Goal: Information Seeking & Learning: Check status

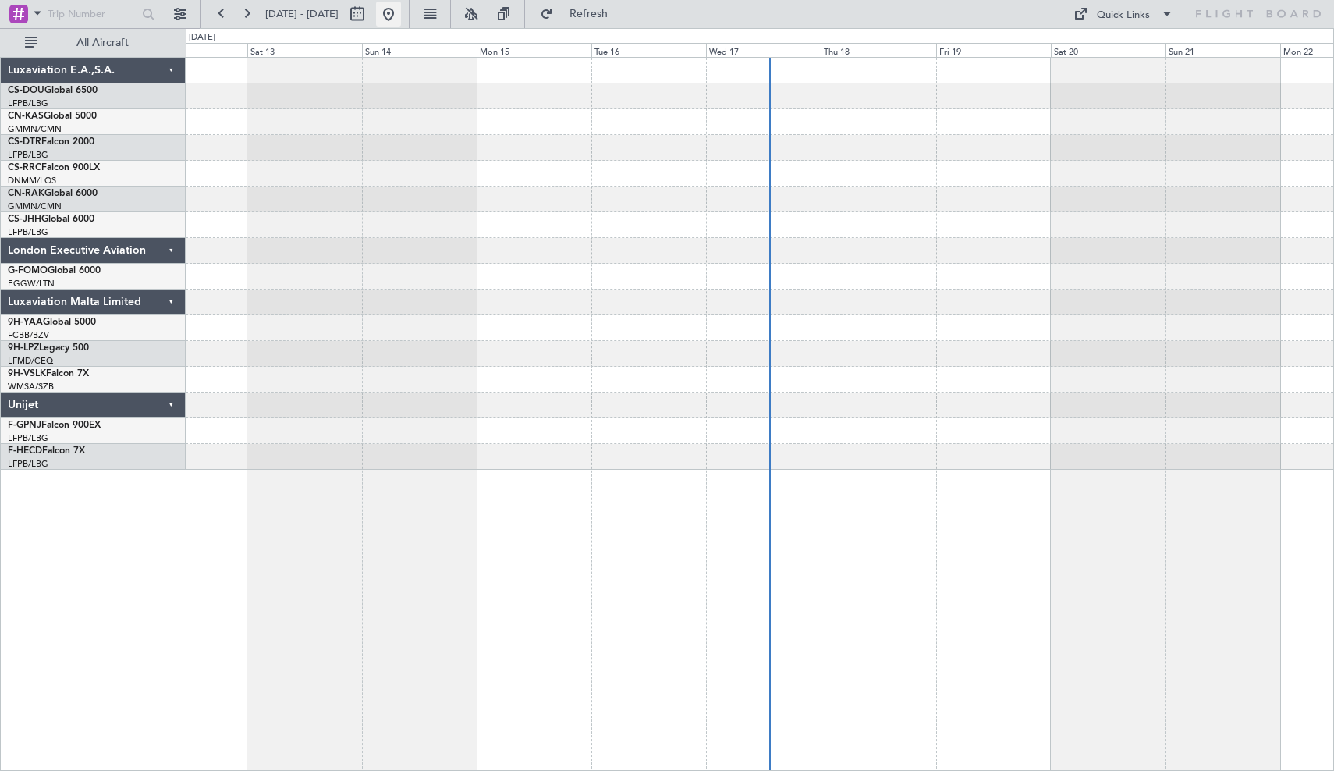
click at [401, 13] on button at bounding box center [388, 14] width 25 height 25
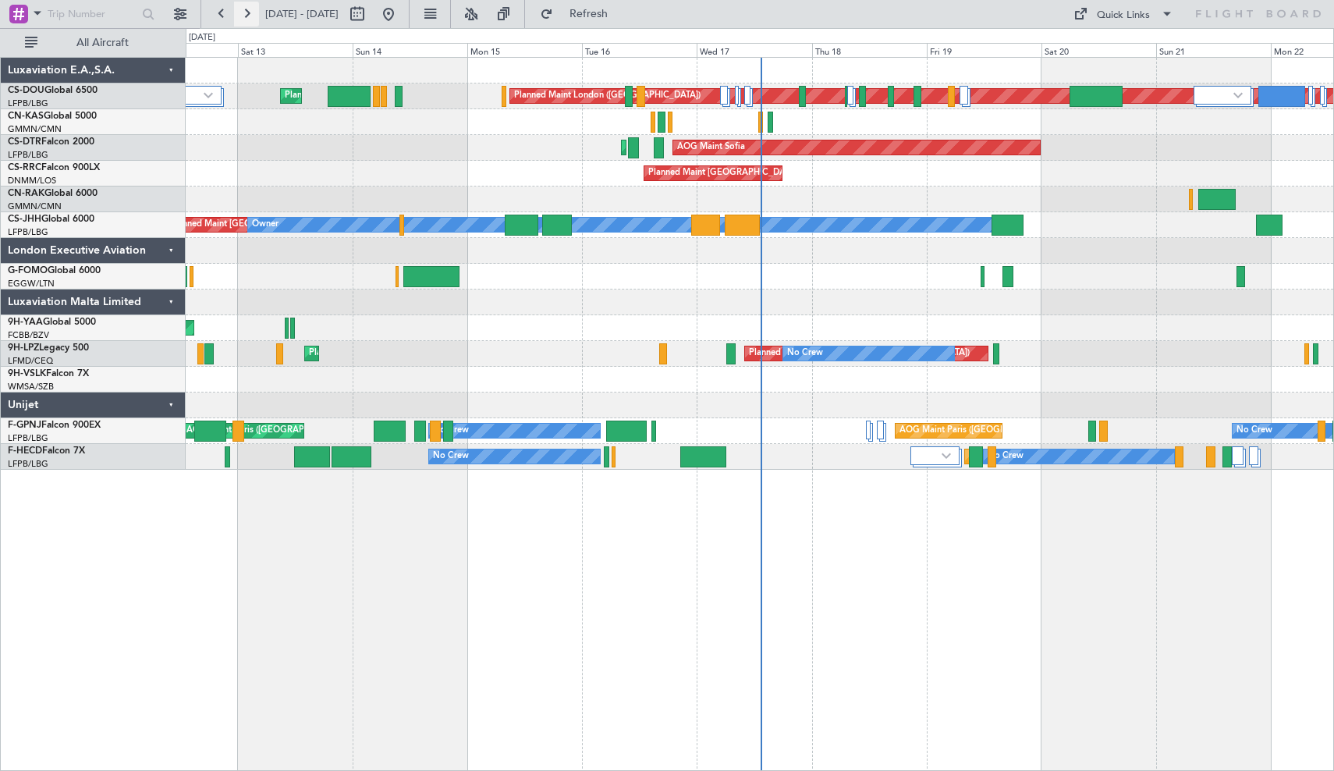
click at [247, 19] on button at bounding box center [246, 14] width 25 height 25
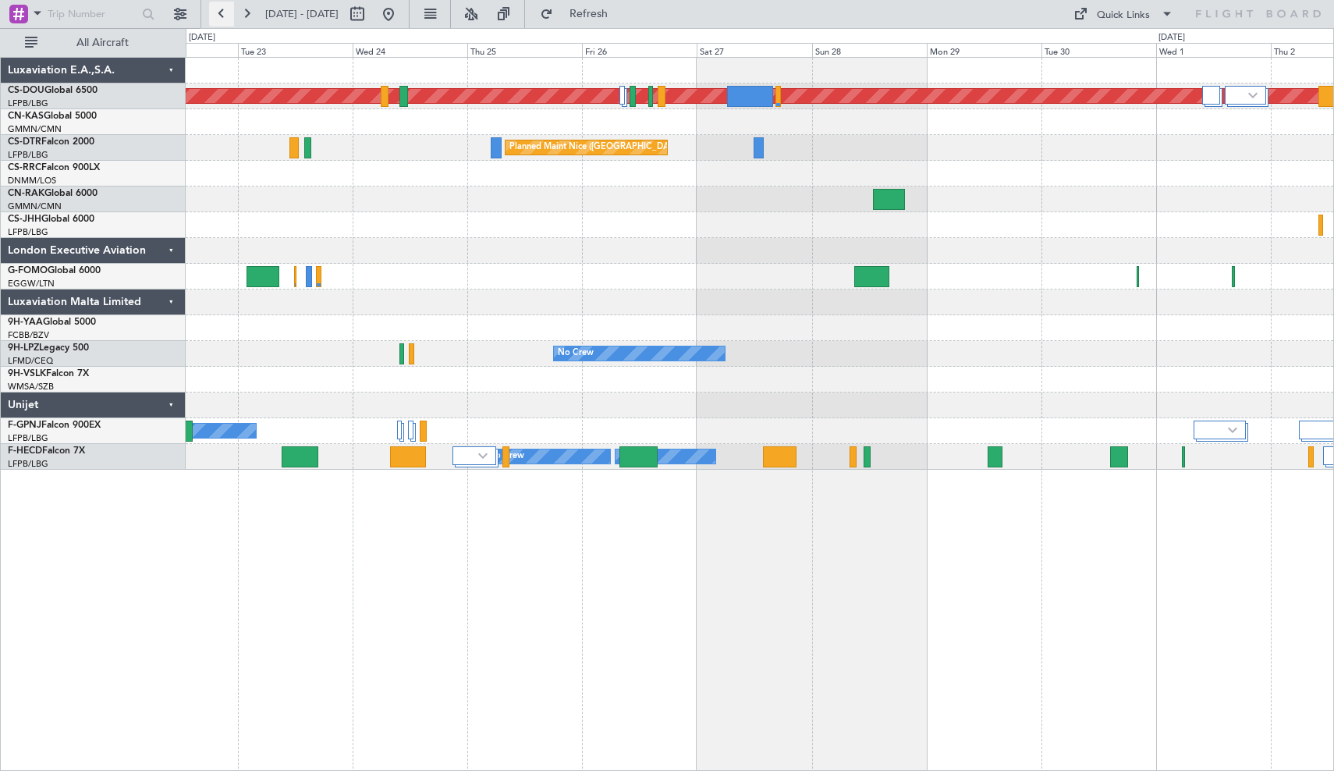
click at [219, 17] on button at bounding box center [221, 14] width 25 height 25
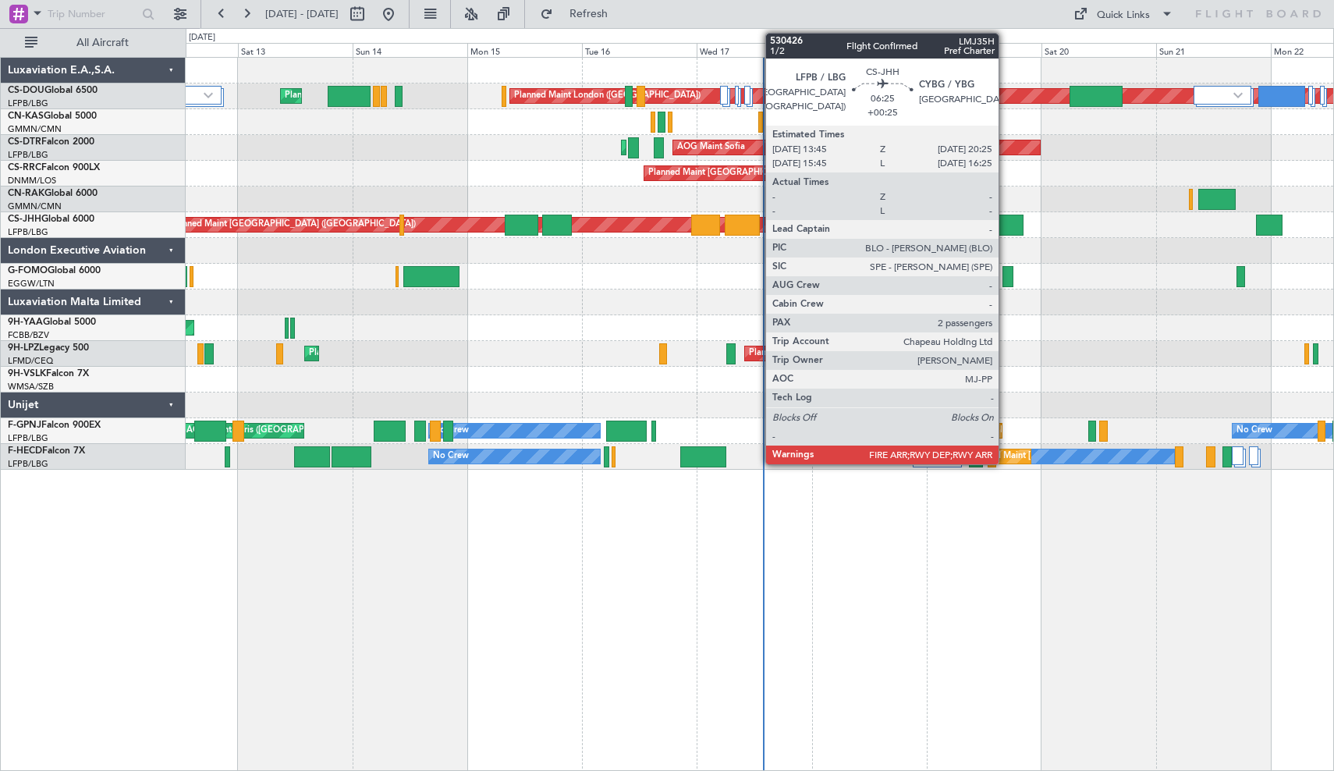
click at [1005, 220] on div at bounding box center [1007, 224] width 32 height 21
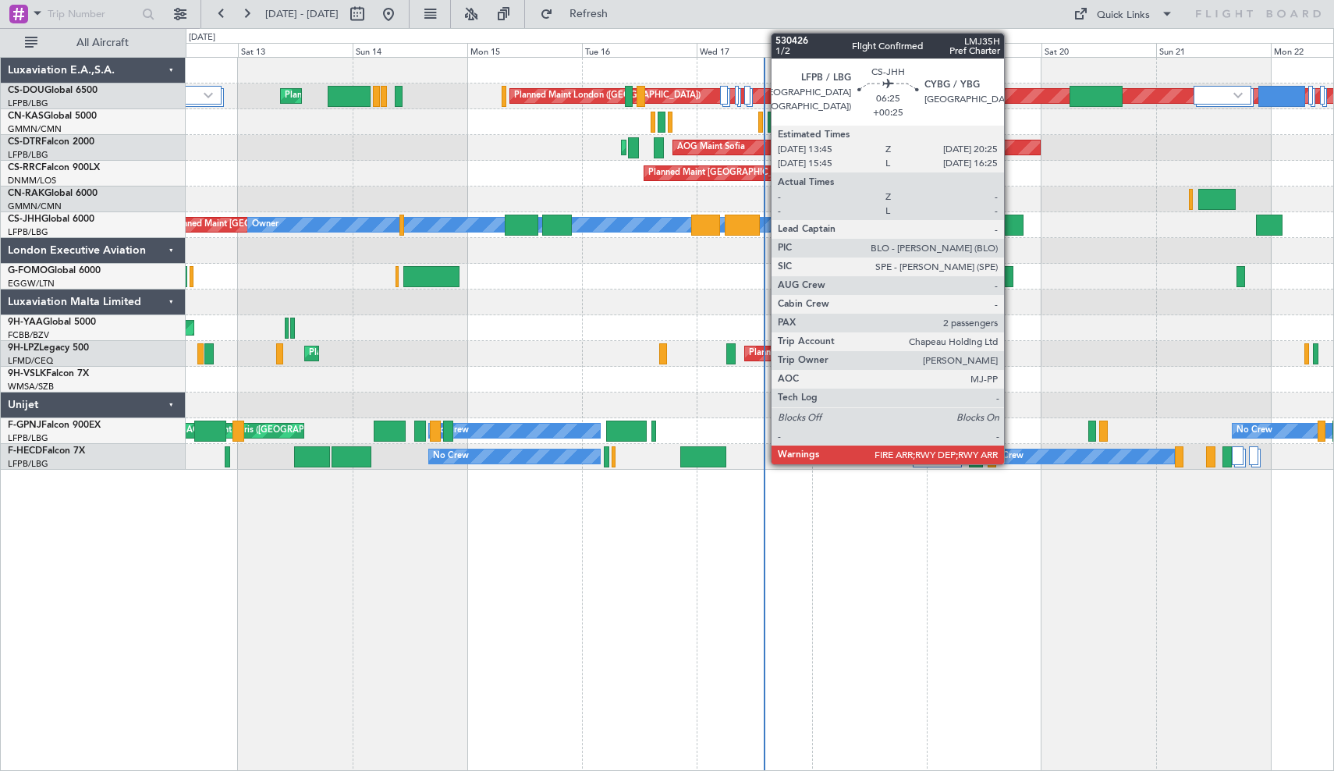
click at [1011, 227] on div at bounding box center [1007, 224] width 32 height 21
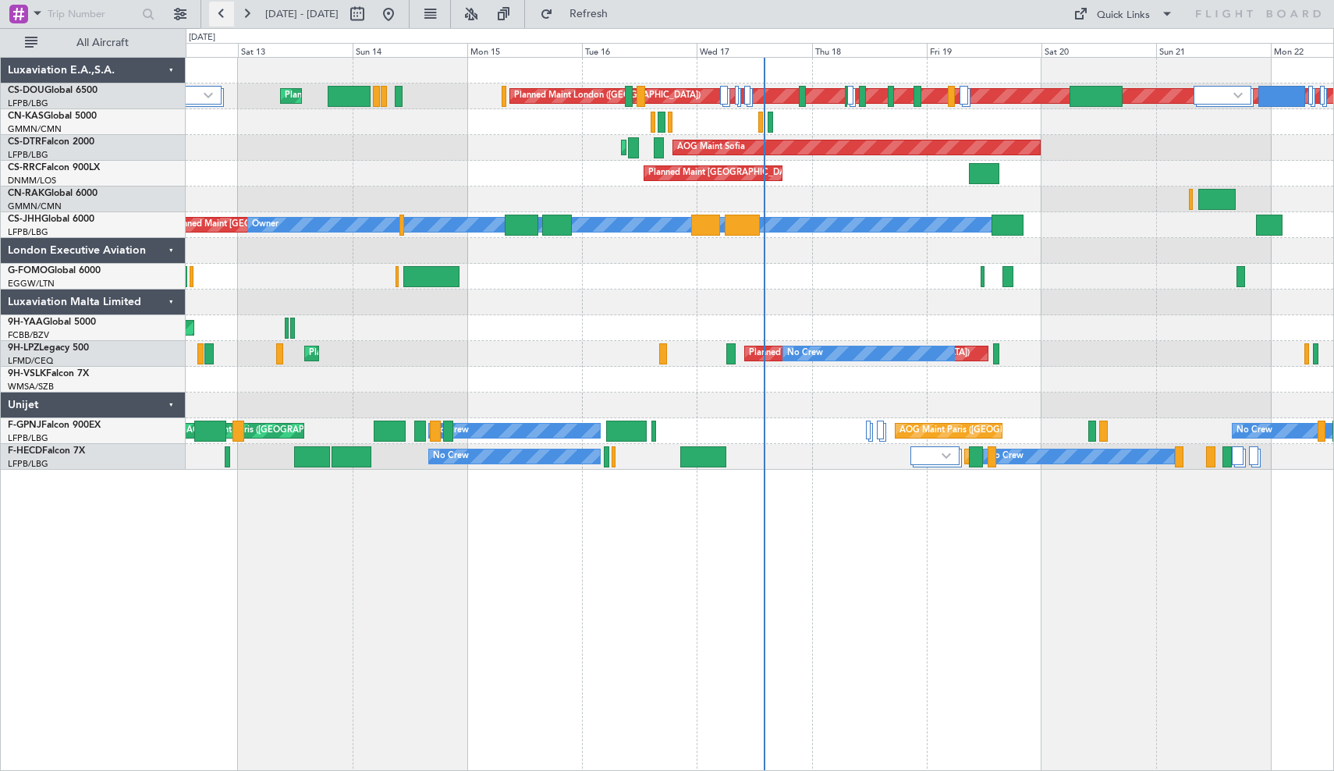
click at [220, 15] on button at bounding box center [221, 14] width 25 height 25
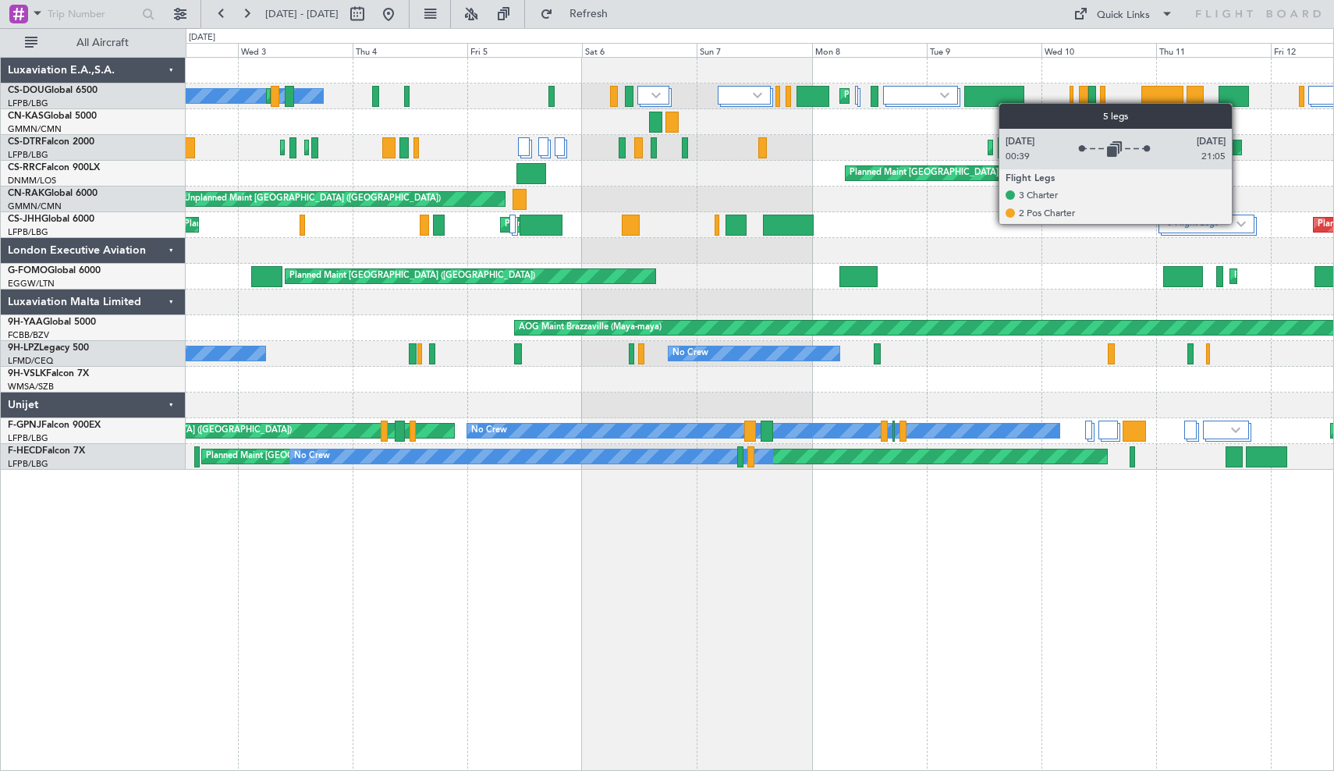
click at [1238, 223] on img at bounding box center [1240, 224] width 9 height 6
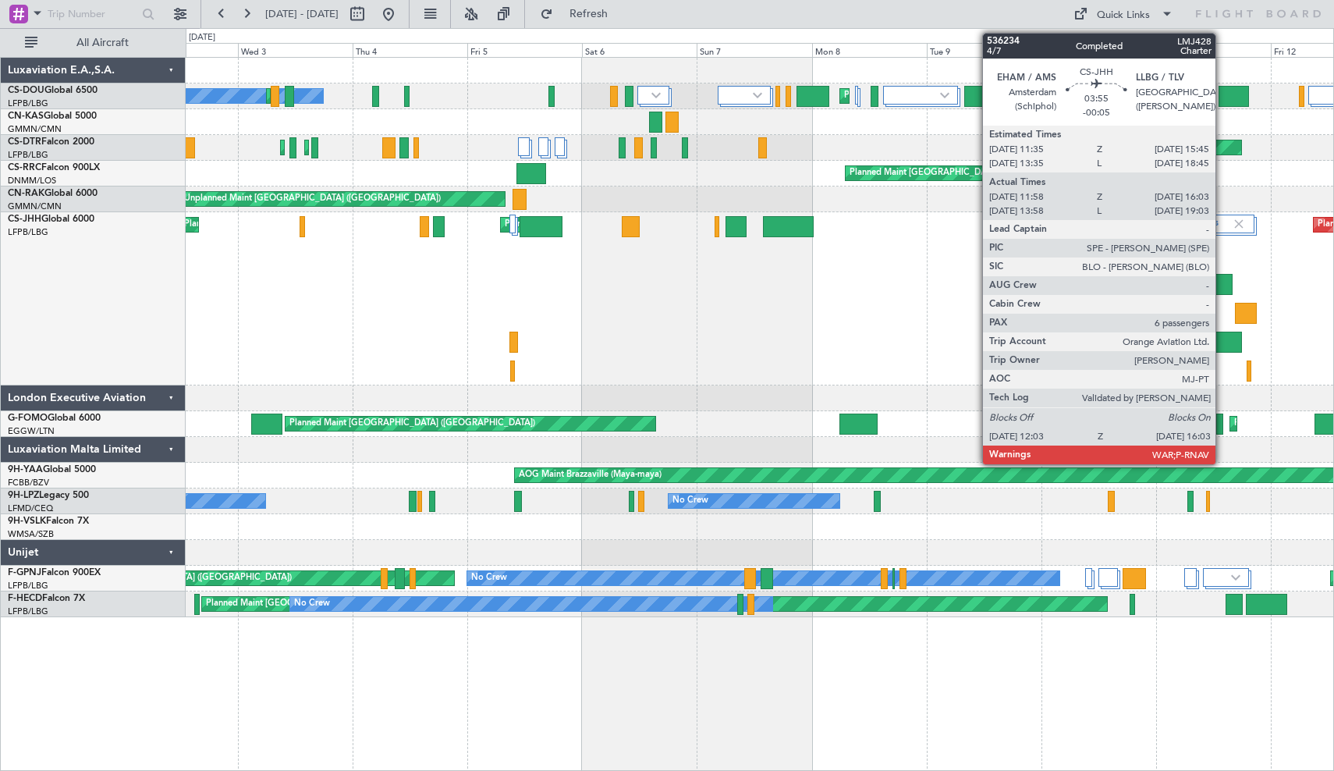
click at [1222, 282] on div at bounding box center [1222, 284] width 19 height 21
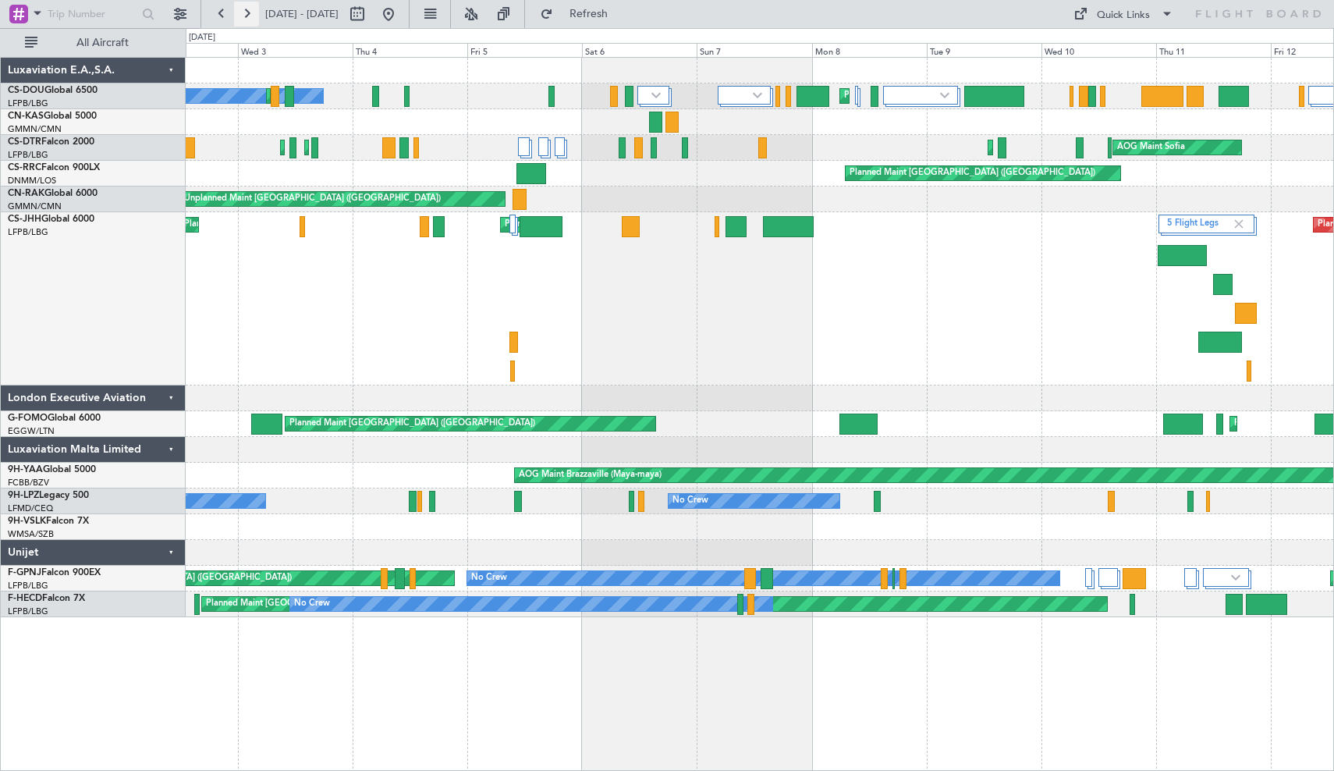
click at [244, 17] on button at bounding box center [246, 14] width 25 height 25
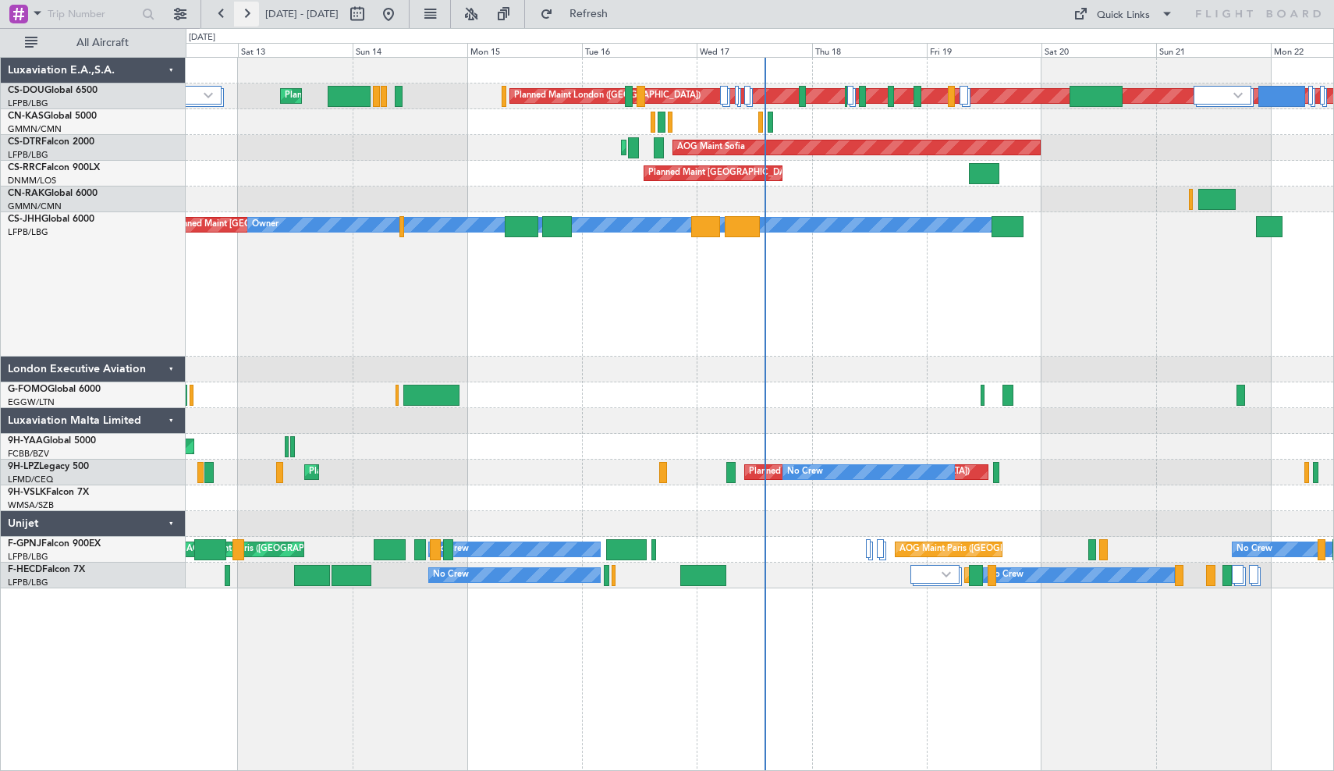
click at [244, 17] on button at bounding box center [246, 14] width 25 height 25
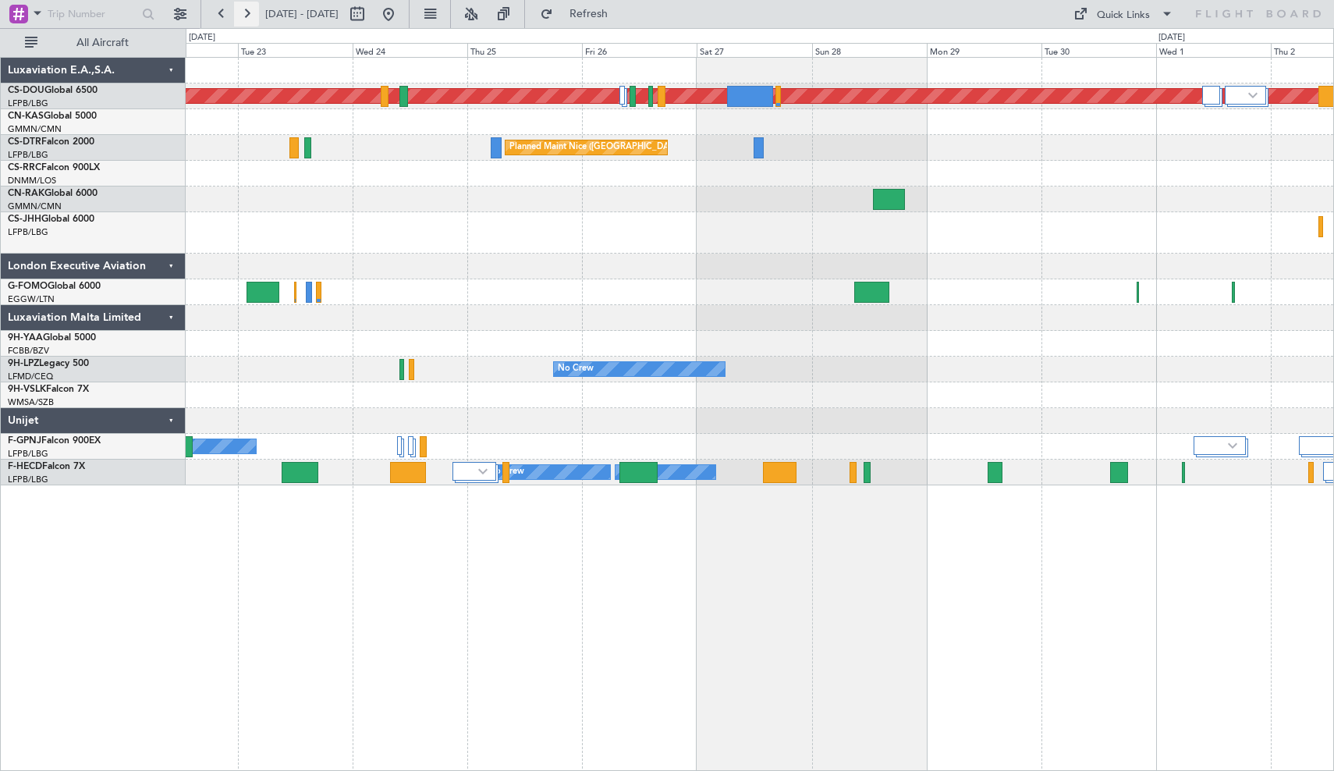
click at [250, 16] on button at bounding box center [246, 14] width 25 height 25
